Goal: Complete application form: Complete application form

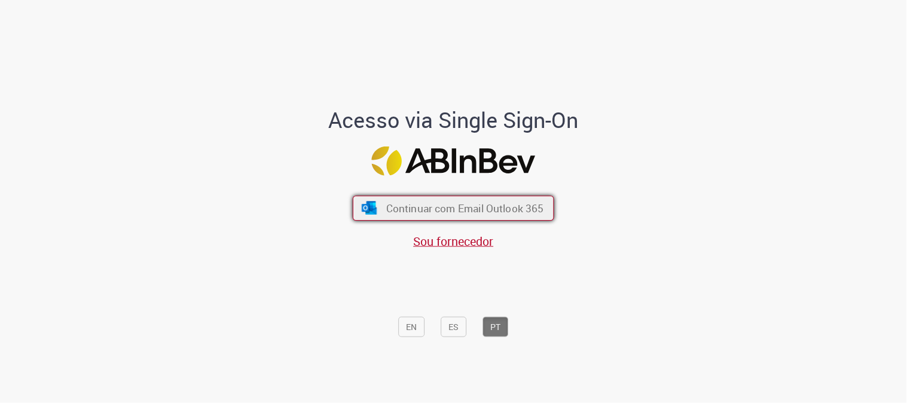
click at [453, 201] on button "Continuar com Email Outlook 365" at bounding box center [454, 208] width 202 height 25
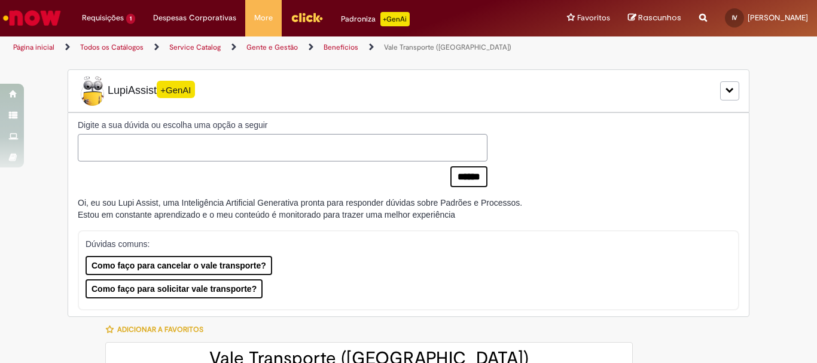
type input "**********"
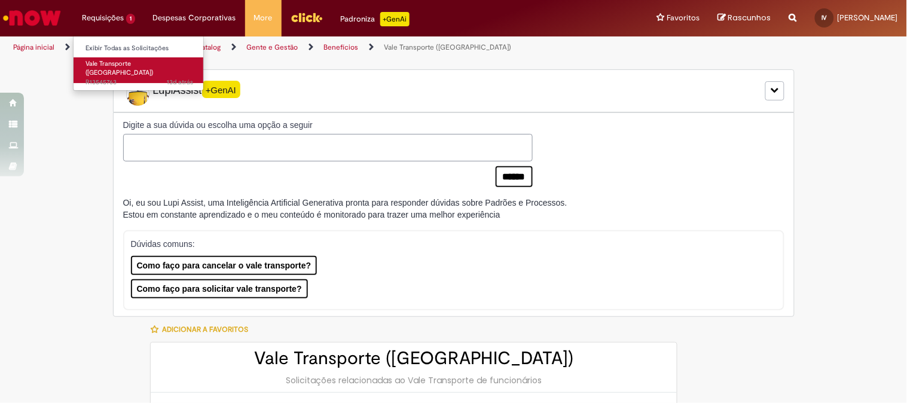
click at [123, 64] on span "Vale Transporte ([GEOGRAPHIC_DATA])" at bounding box center [120, 68] width 68 height 19
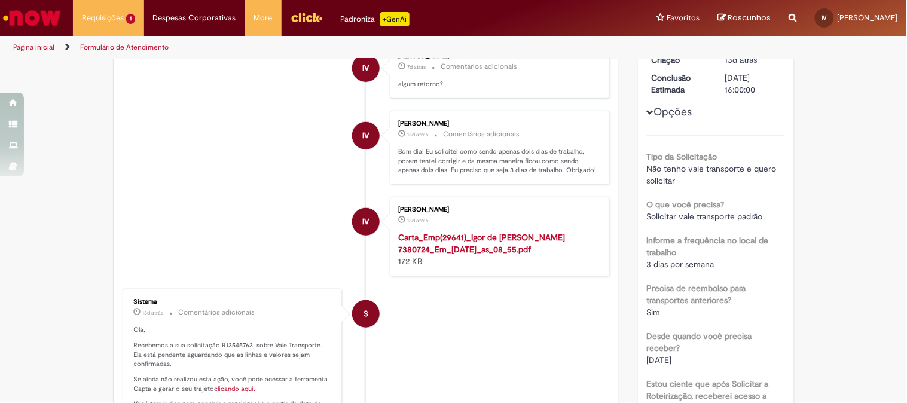
scroll to position [89, 0]
